Goal: Transaction & Acquisition: Book appointment/travel/reservation

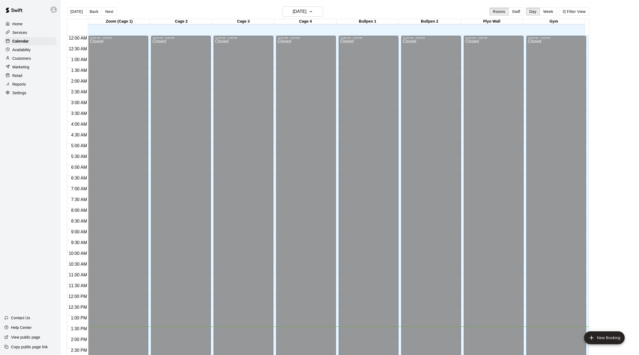
scroll to position [192, 0]
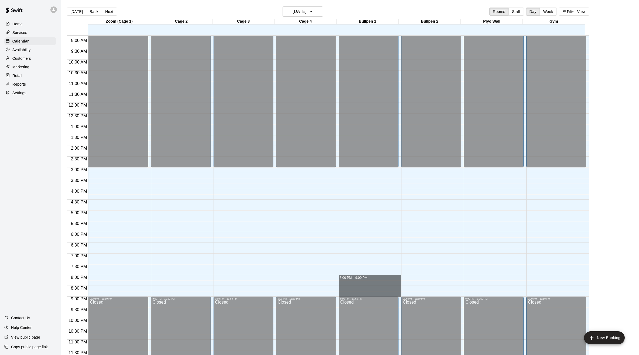
drag, startPoint x: 359, startPoint y: 276, endPoint x: 360, endPoint y: 292, distance: 16.8
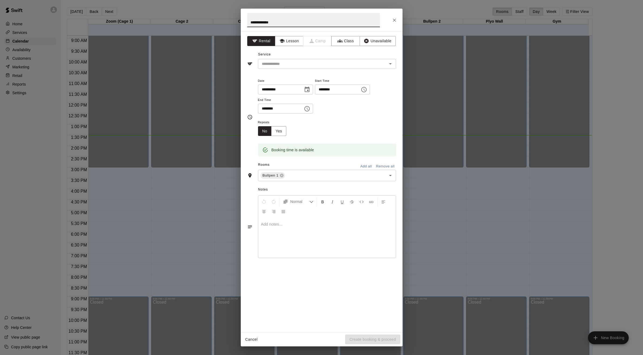
type input "**********"
click at [288, 64] on input "text" at bounding box center [318, 64] width 119 height 7
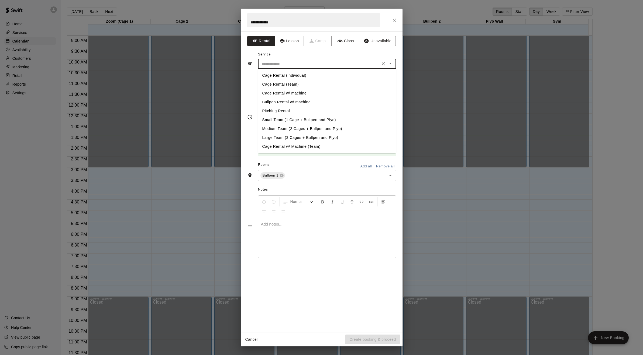
click at [274, 76] on li "Cage Rental (Individual)" at bounding box center [327, 75] width 138 height 9
type input "**********"
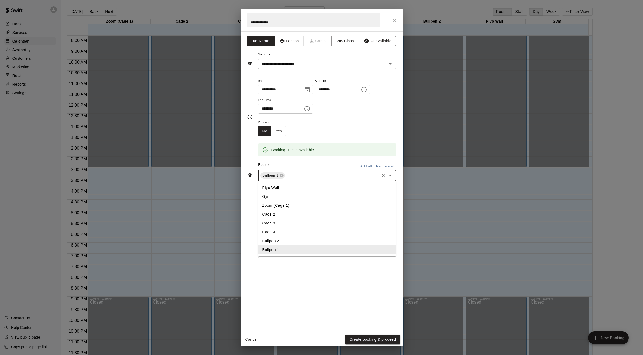
click at [303, 176] on input "text" at bounding box center [332, 175] width 93 height 7
type input "*"
click at [284, 184] on li "Bullpen 2" at bounding box center [327, 187] width 138 height 9
click at [382, 338] on button "Create booking & proceed" at bounding box center [372, 340] width 55 height 10
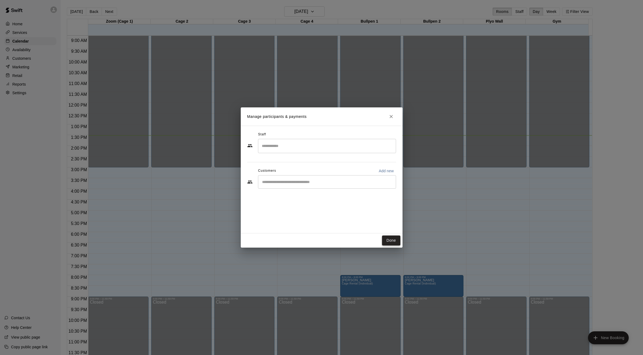
click at [387, 238] on button "Done" at bounding box center [391, 241] width 18 height 10
